Goal: Book appointment/travel/reservation

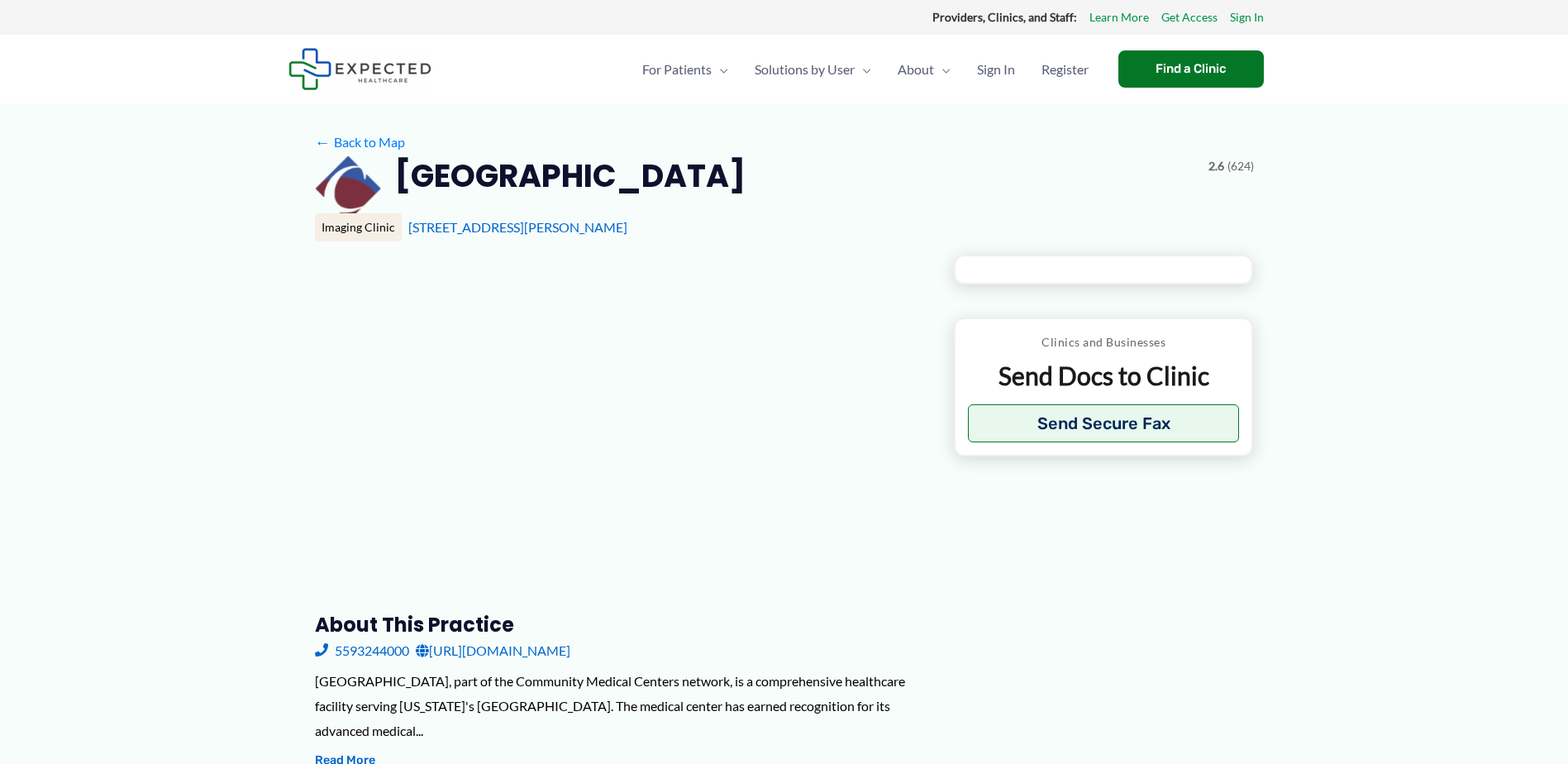
type input "**********"
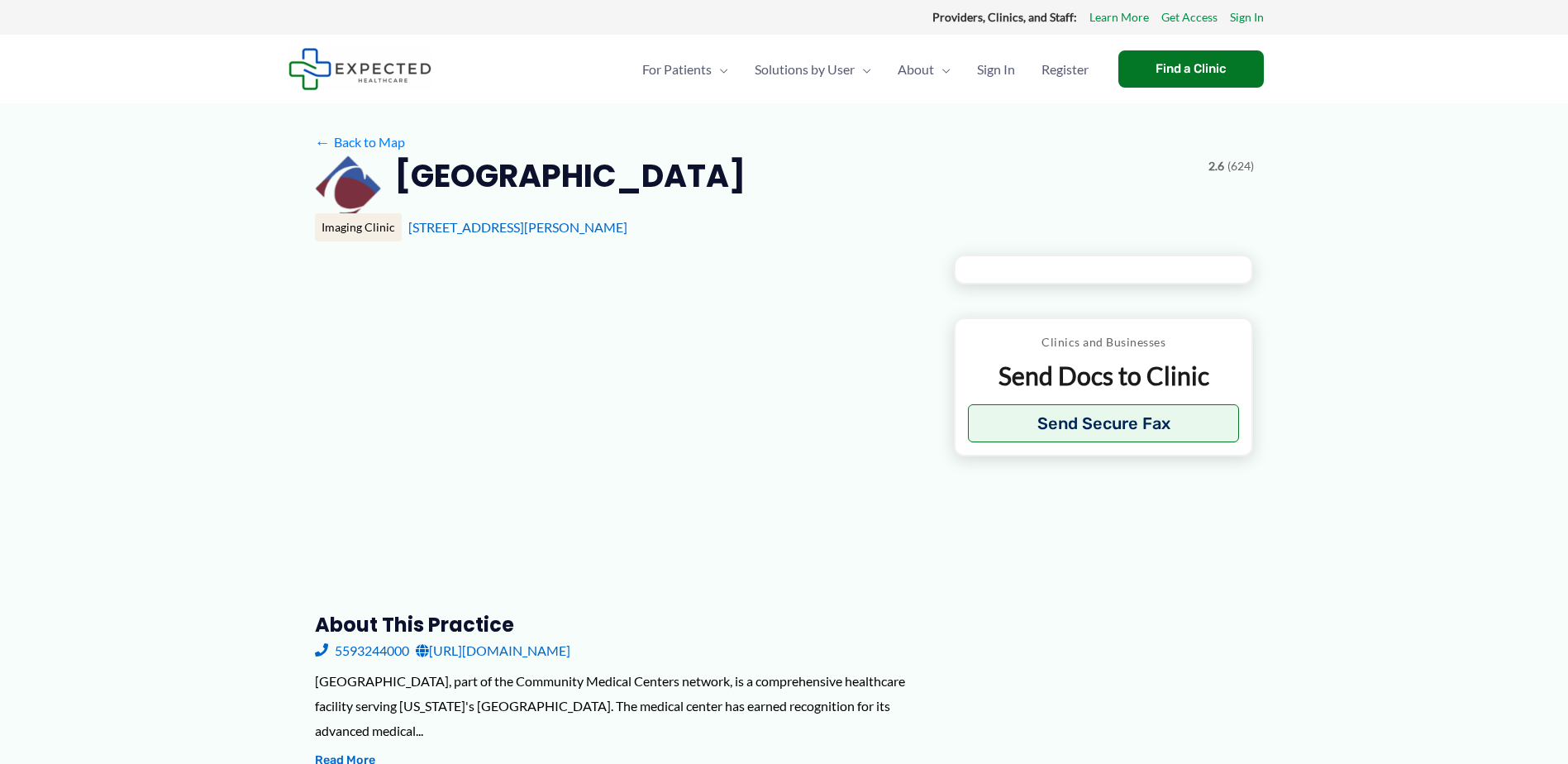
type input "**********"
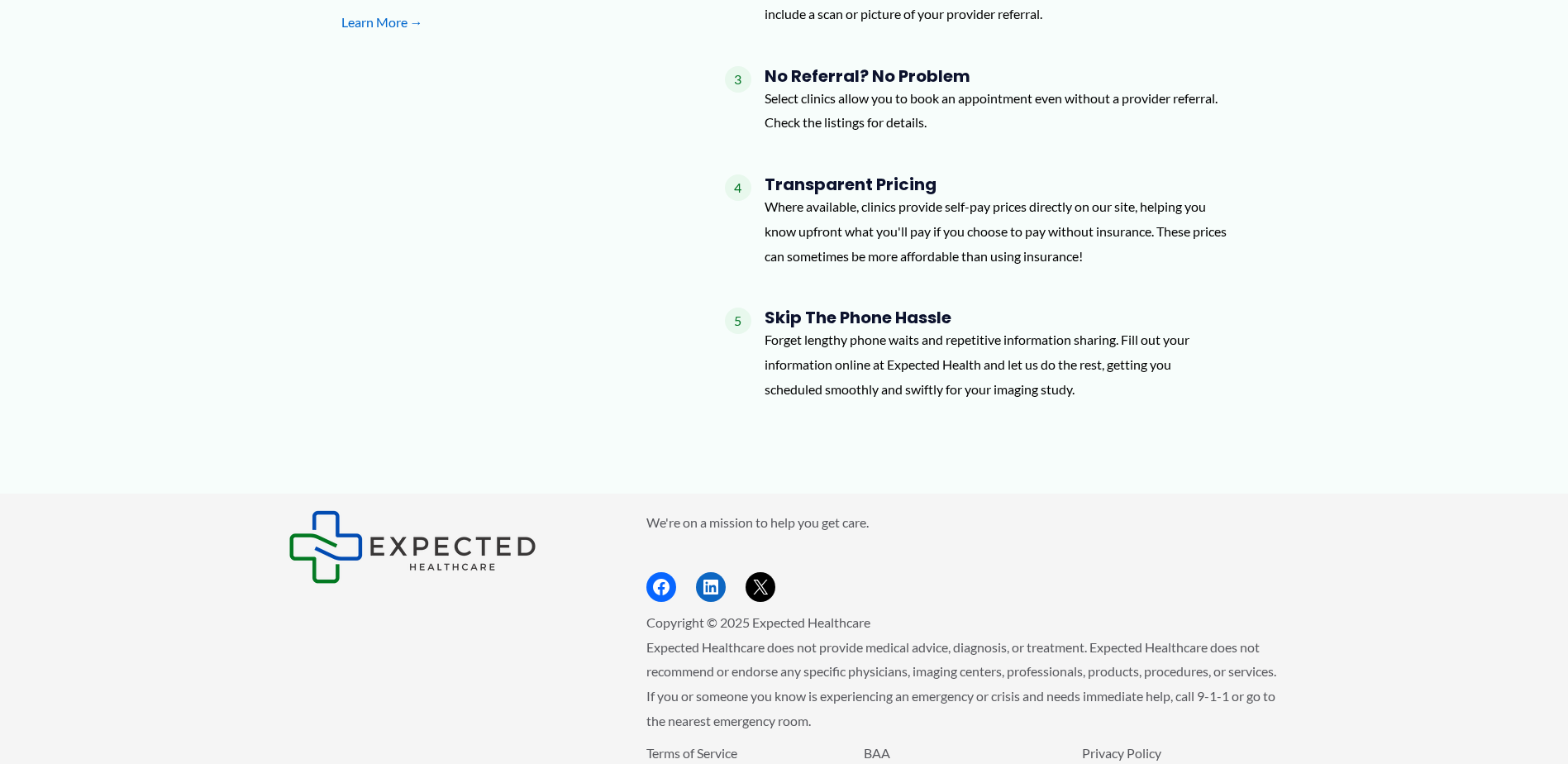
scroll to position [1734, 0]
